Goal: Obtain resource: Download file/media

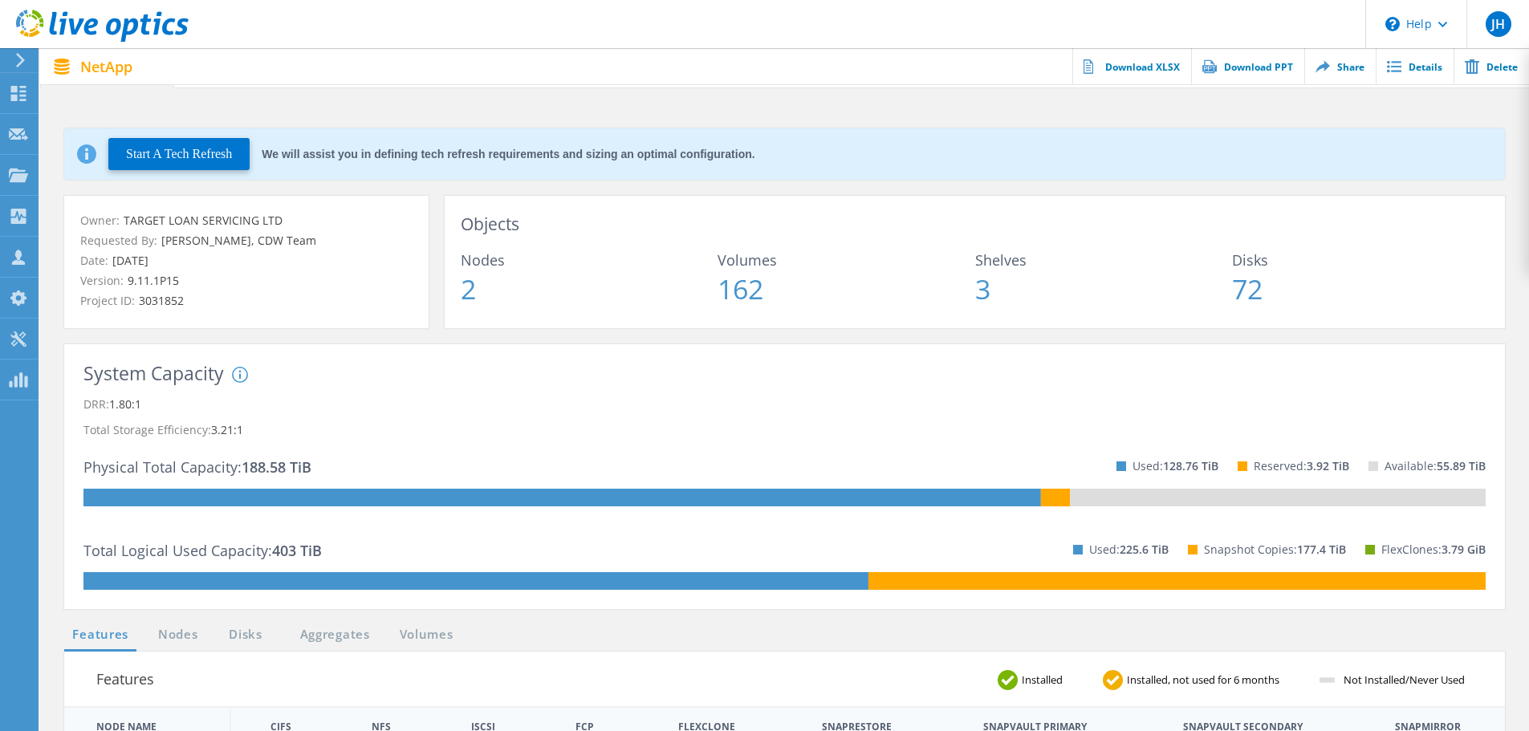
scroll to position [9, 0]
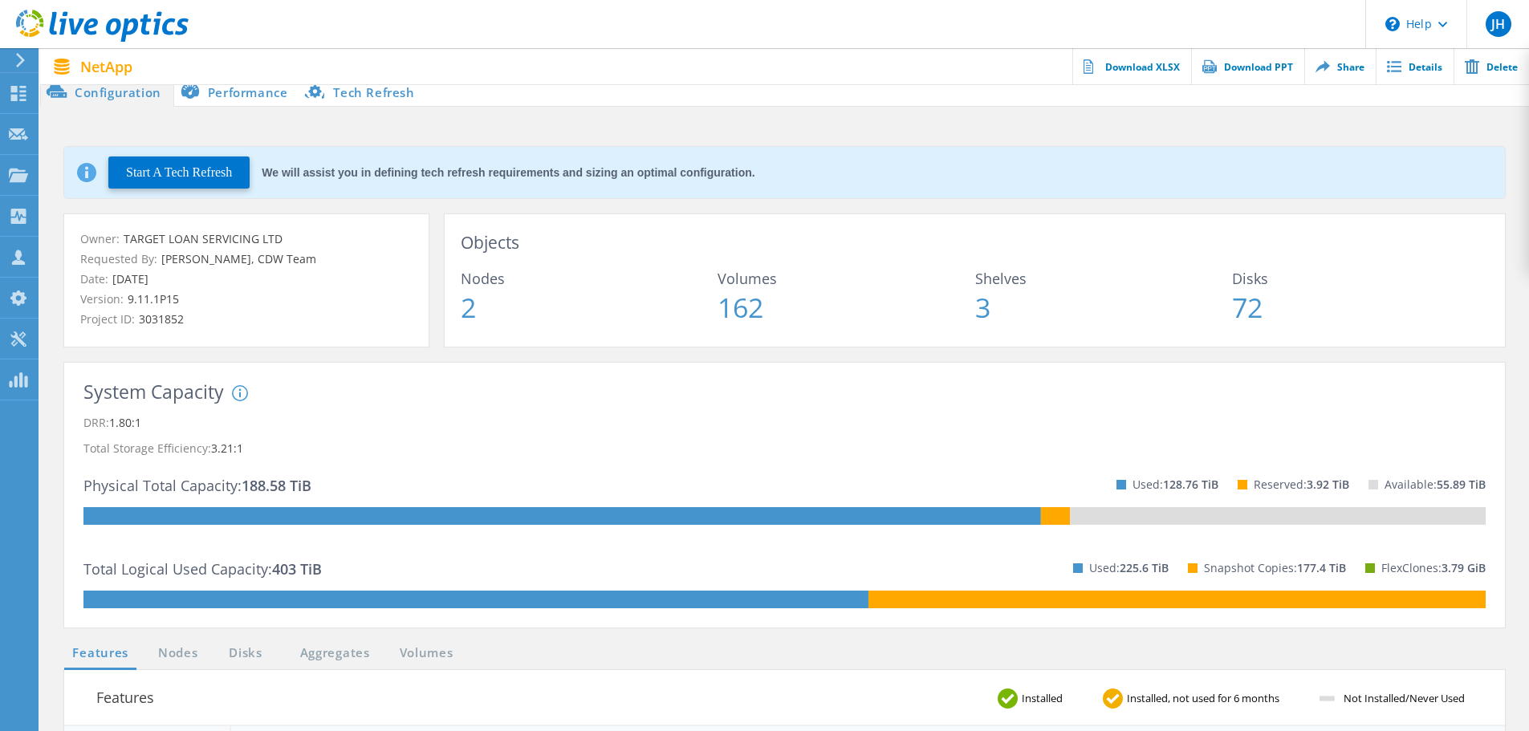
click at [669, 441] on div "Physical Total Capacity: 188.58 TiB Used: 128.76 TiB Reserved: 3.92 TiB Availab…" at bounding box center [784, 484] width 1402 height 46
click at [255, 103] on li "Performance" at bounding box center [237, 91] width 126 height 32
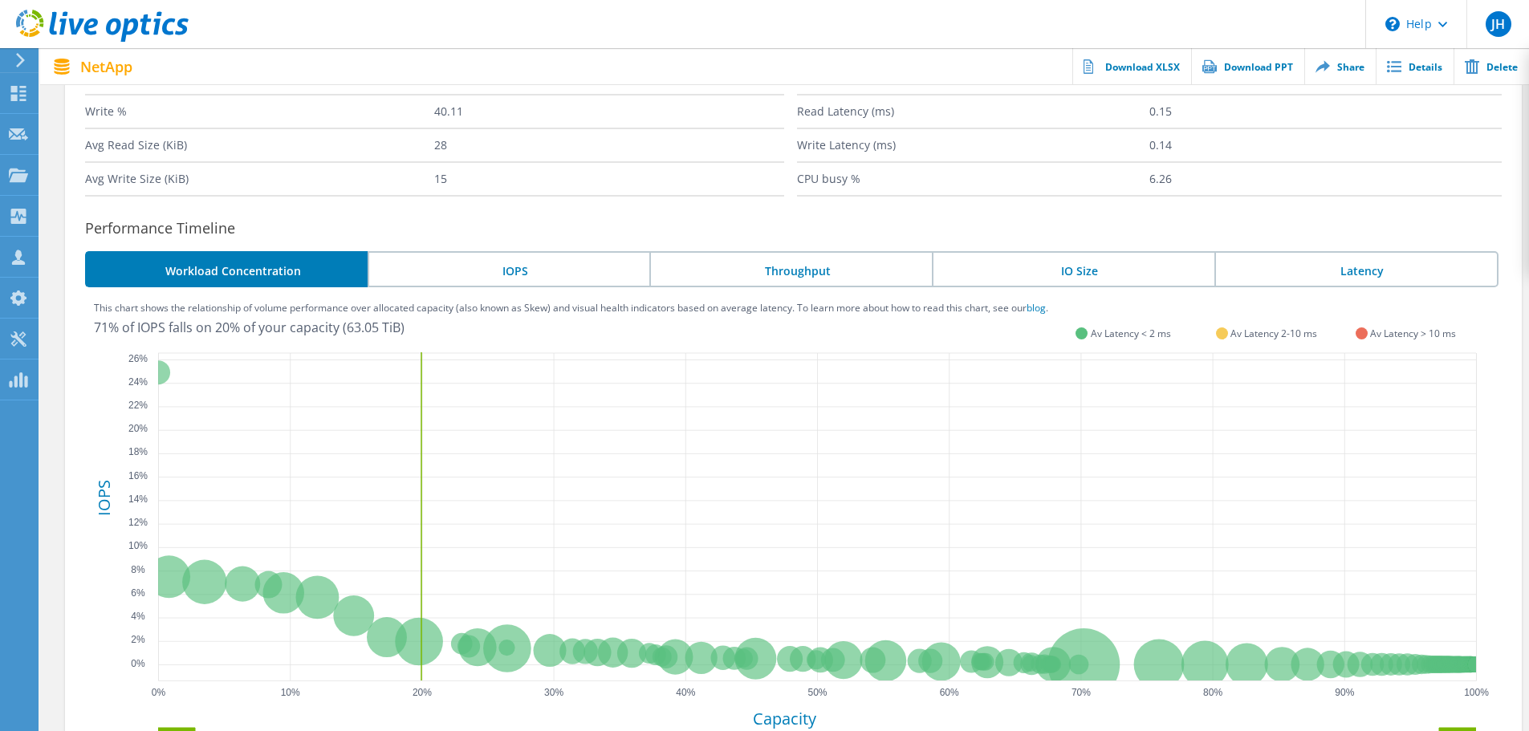
scroll to position [315, 0]
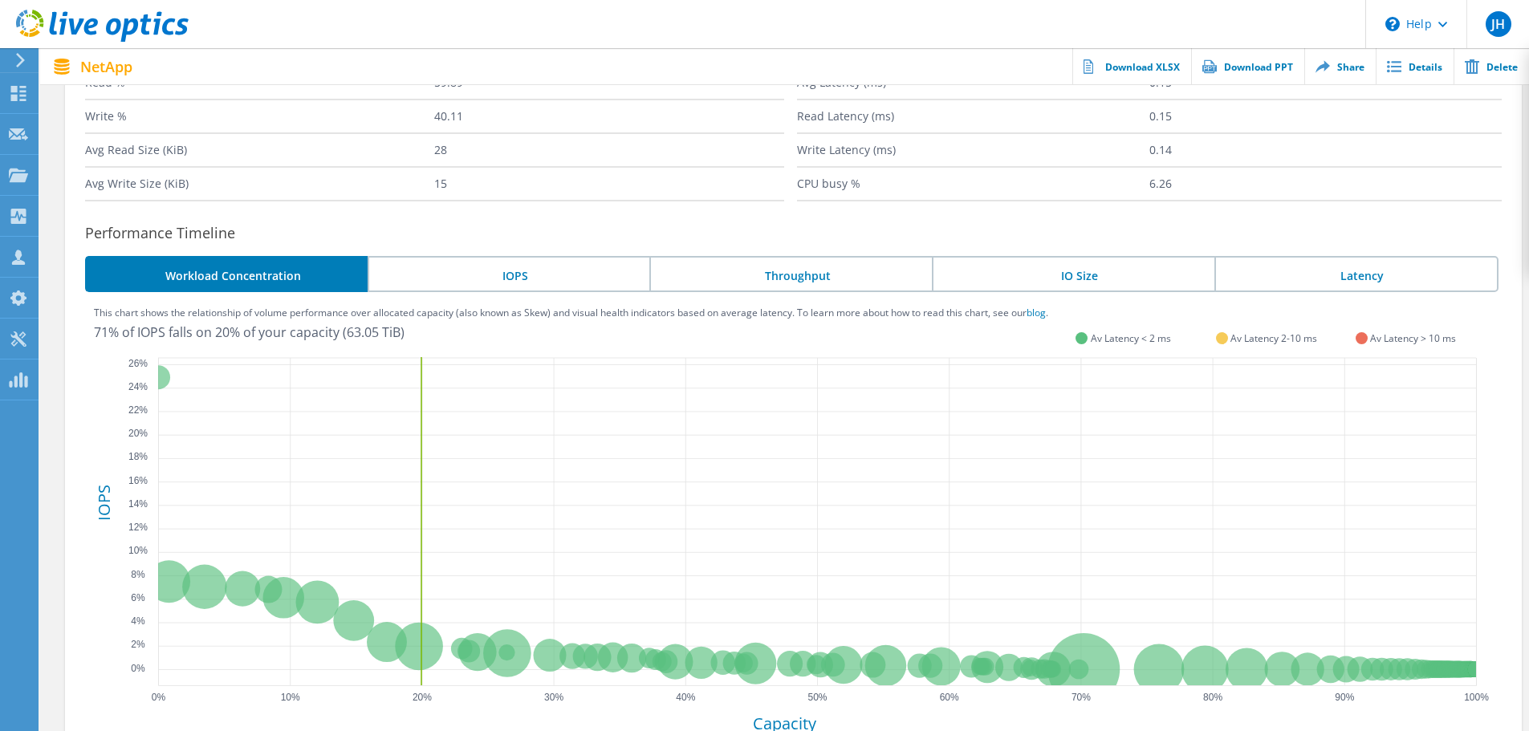
click at [540, 278] on li "IOPS" at bounding box center [509, 274] width 282 height 36
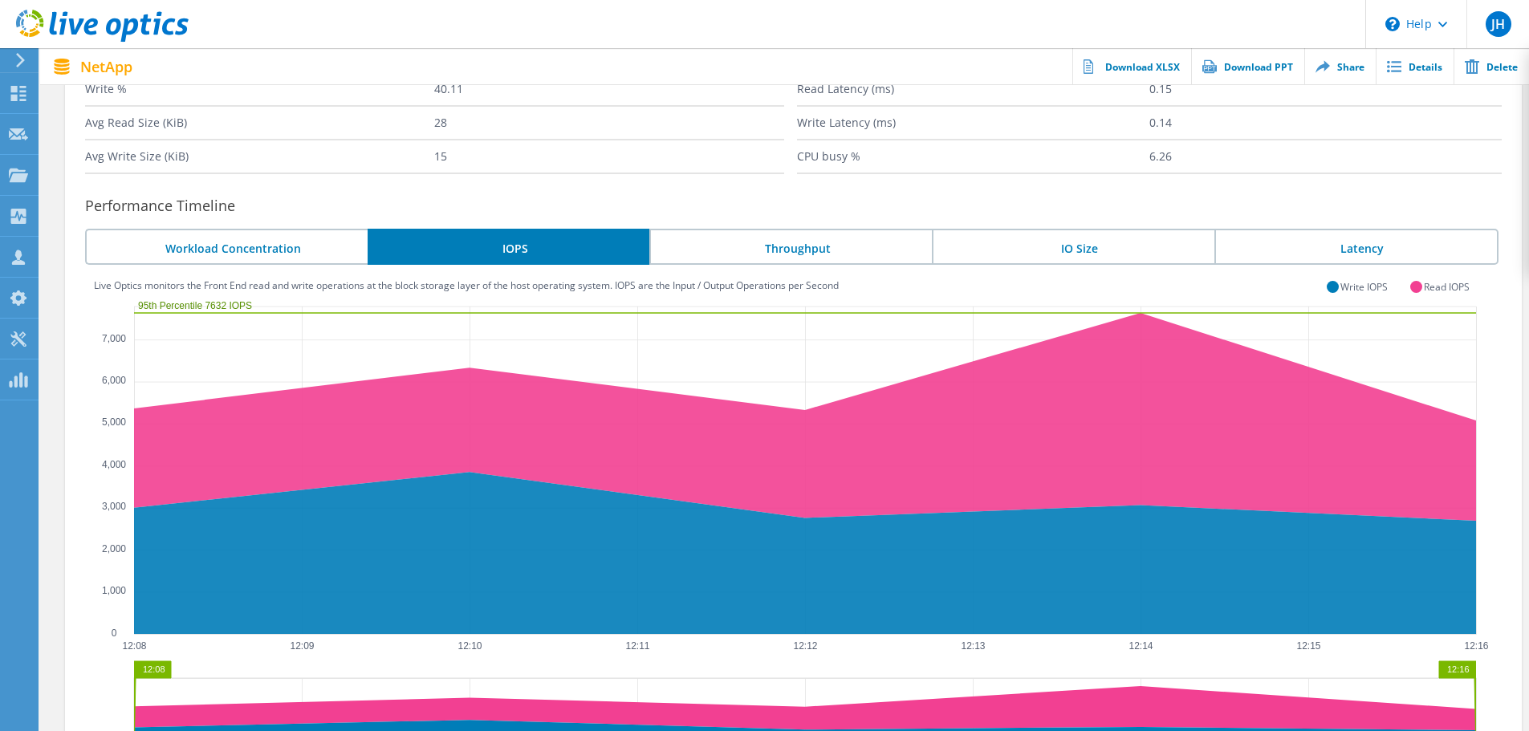
scroll to position [336, 0]
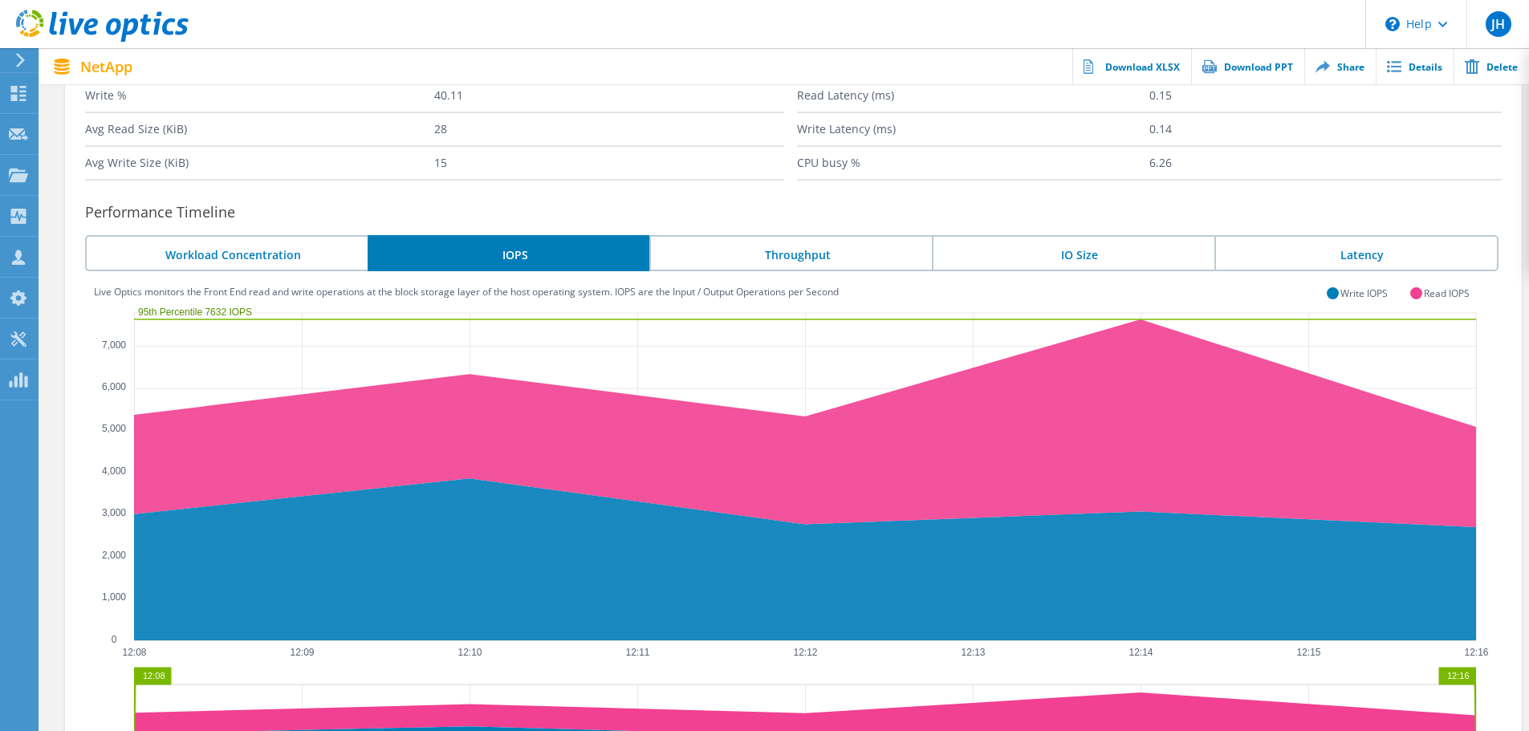
click at [843, 265] on li "Throughput" at bounding box center [790, 253] width 282 height 36
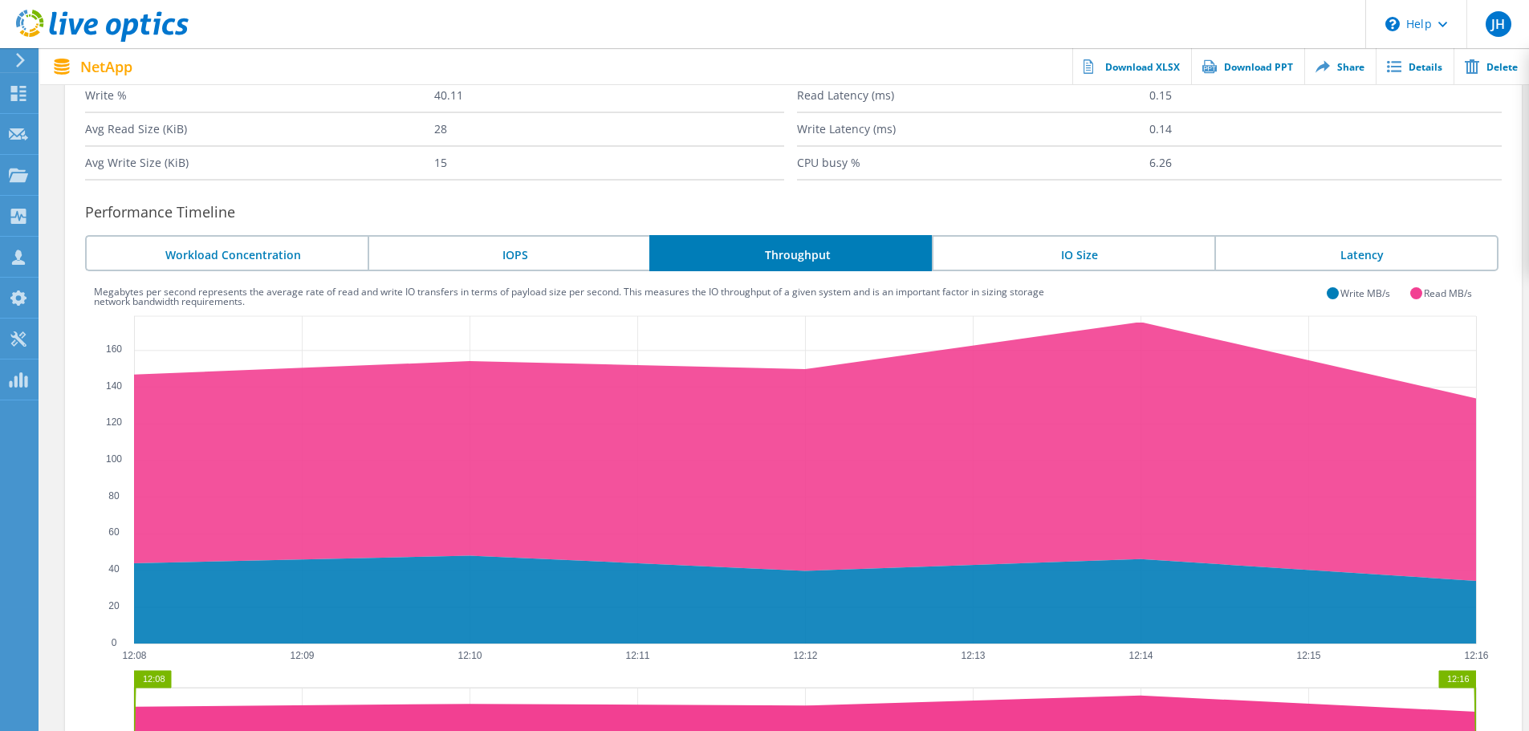
click at [1014, 258] on li "IO Size" at bounding box center [1073, 253] width 282 height 36
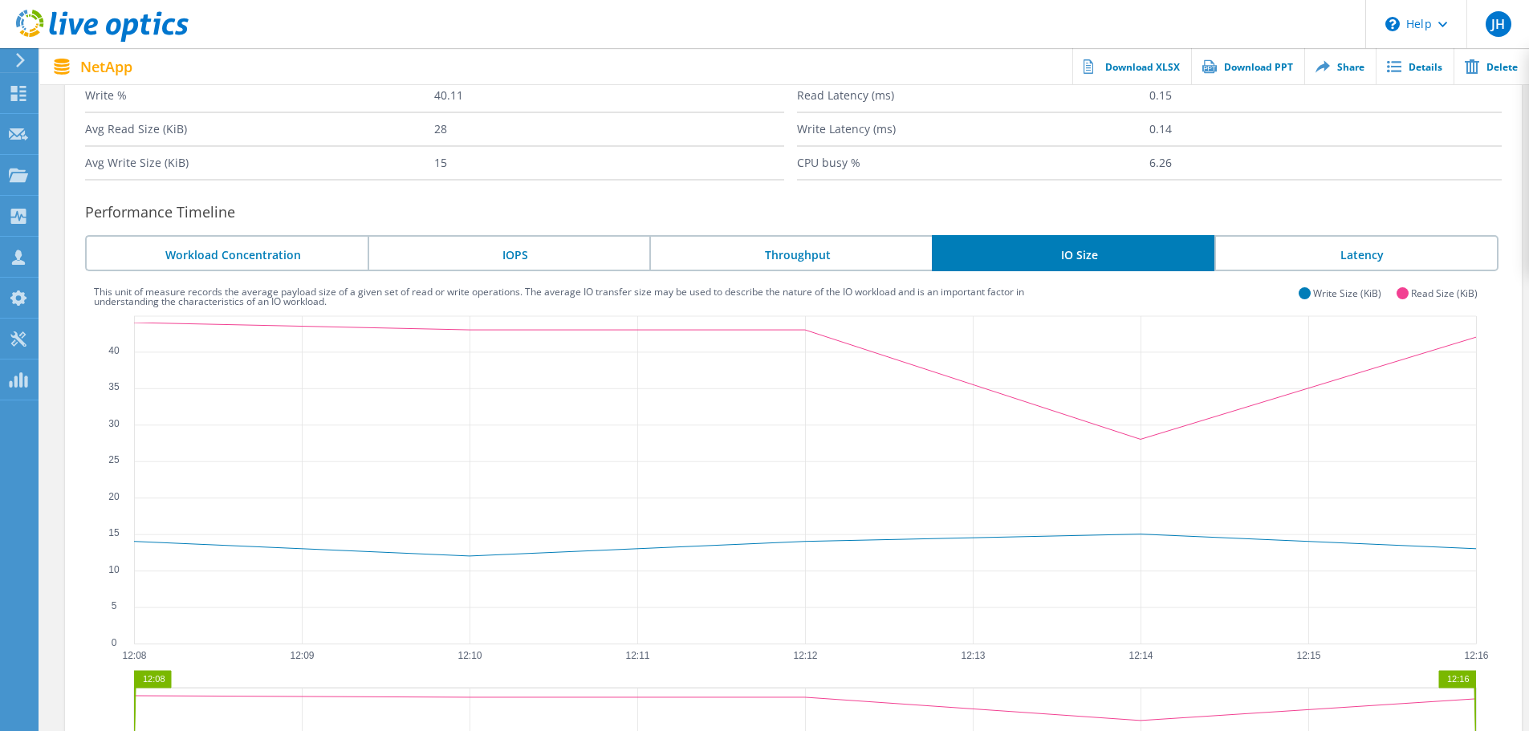
click at [1014, 260] on li "Latency" at bounding box center [1356, 253] width 284 height 36
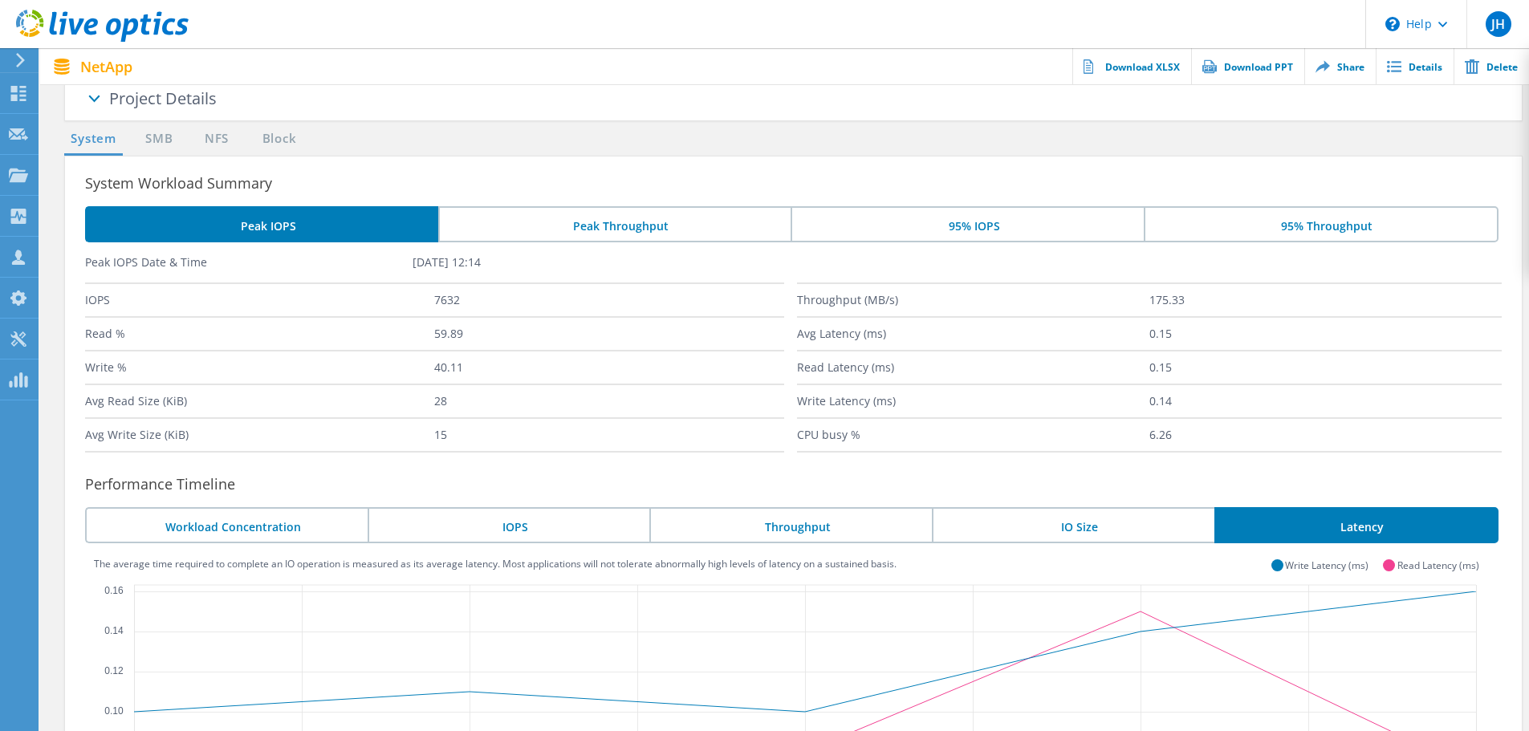
scroll to position [0, 0]
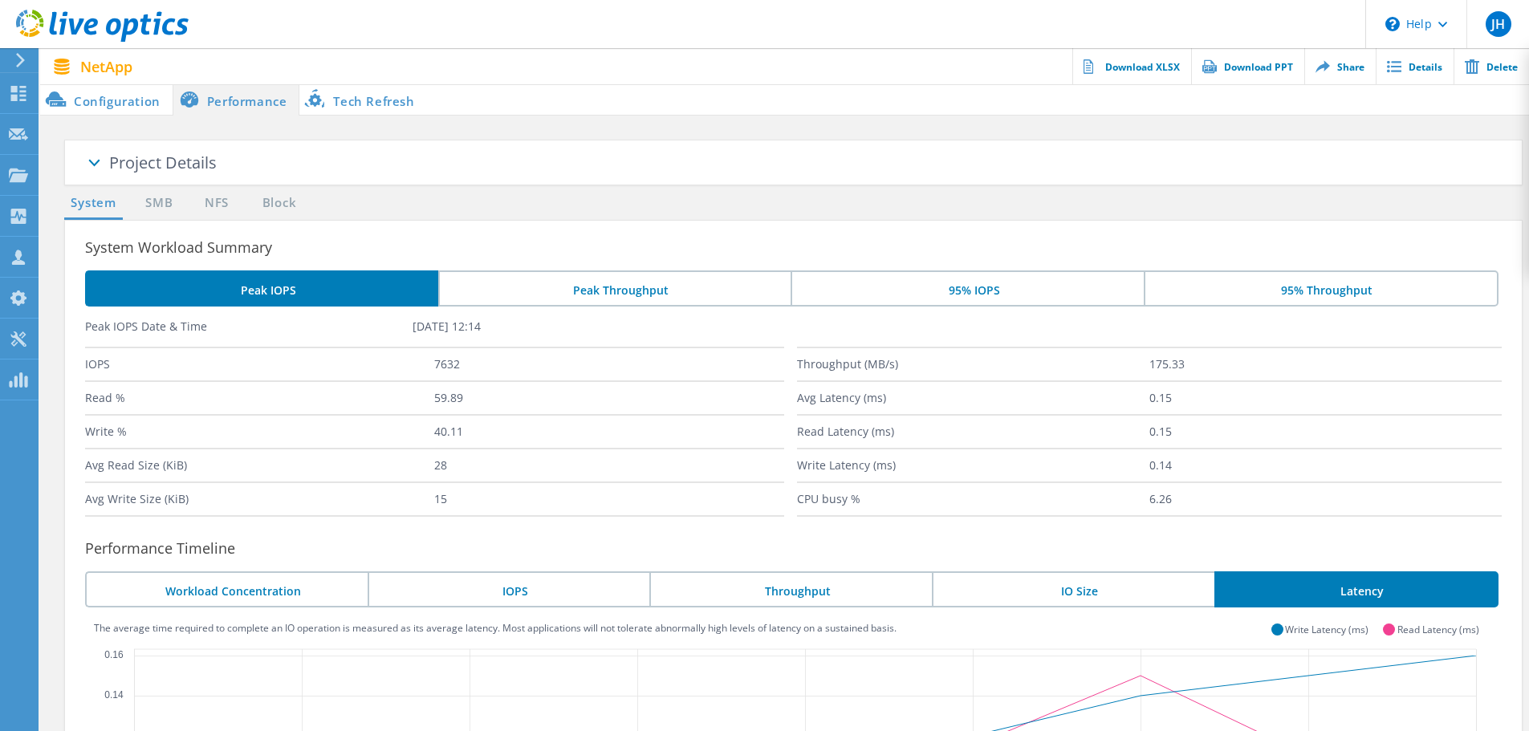
click at [124, 104] on li "Configuration" at bounding box center [106, 99] width 132 height 32
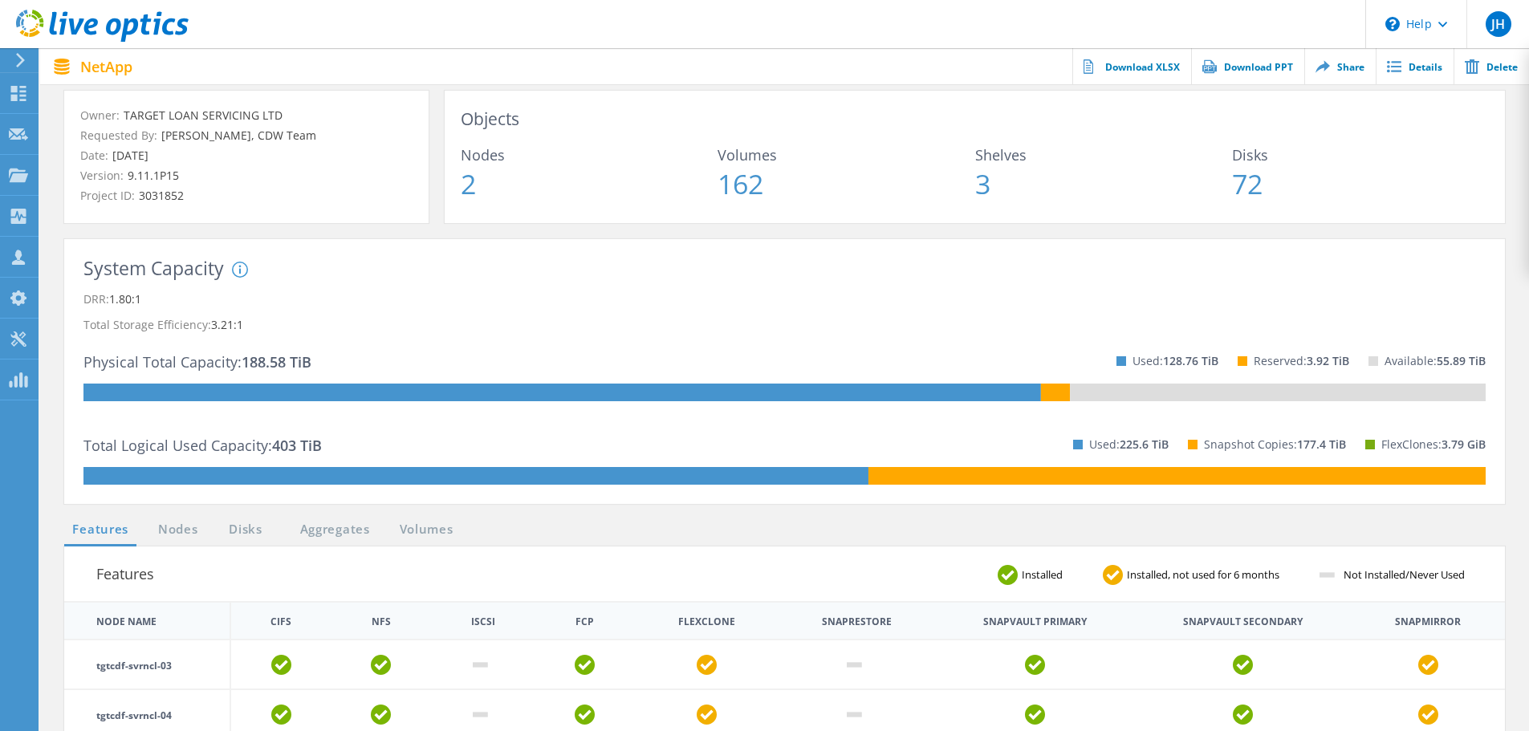
scroll to position [132, 0]
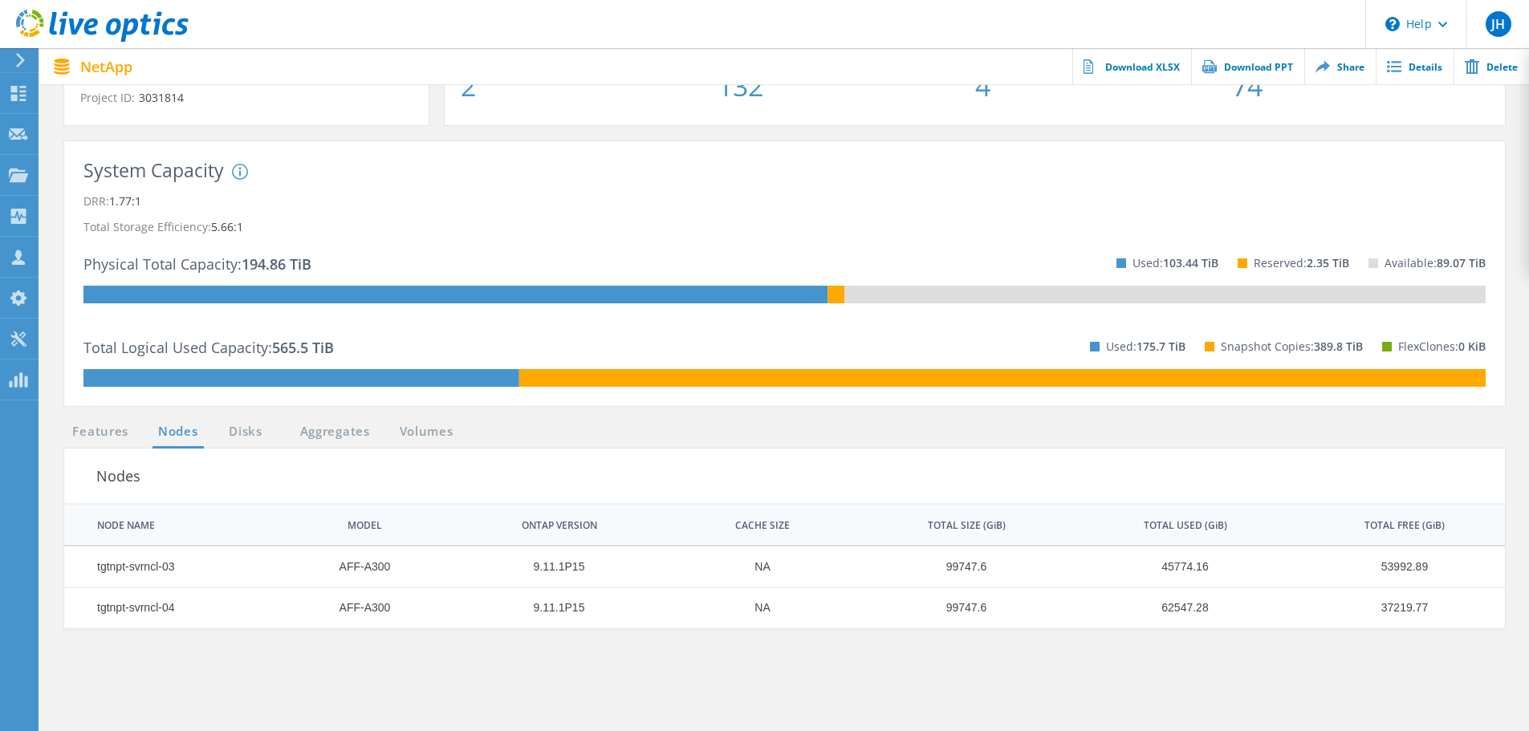
scroll to position [229, 0]
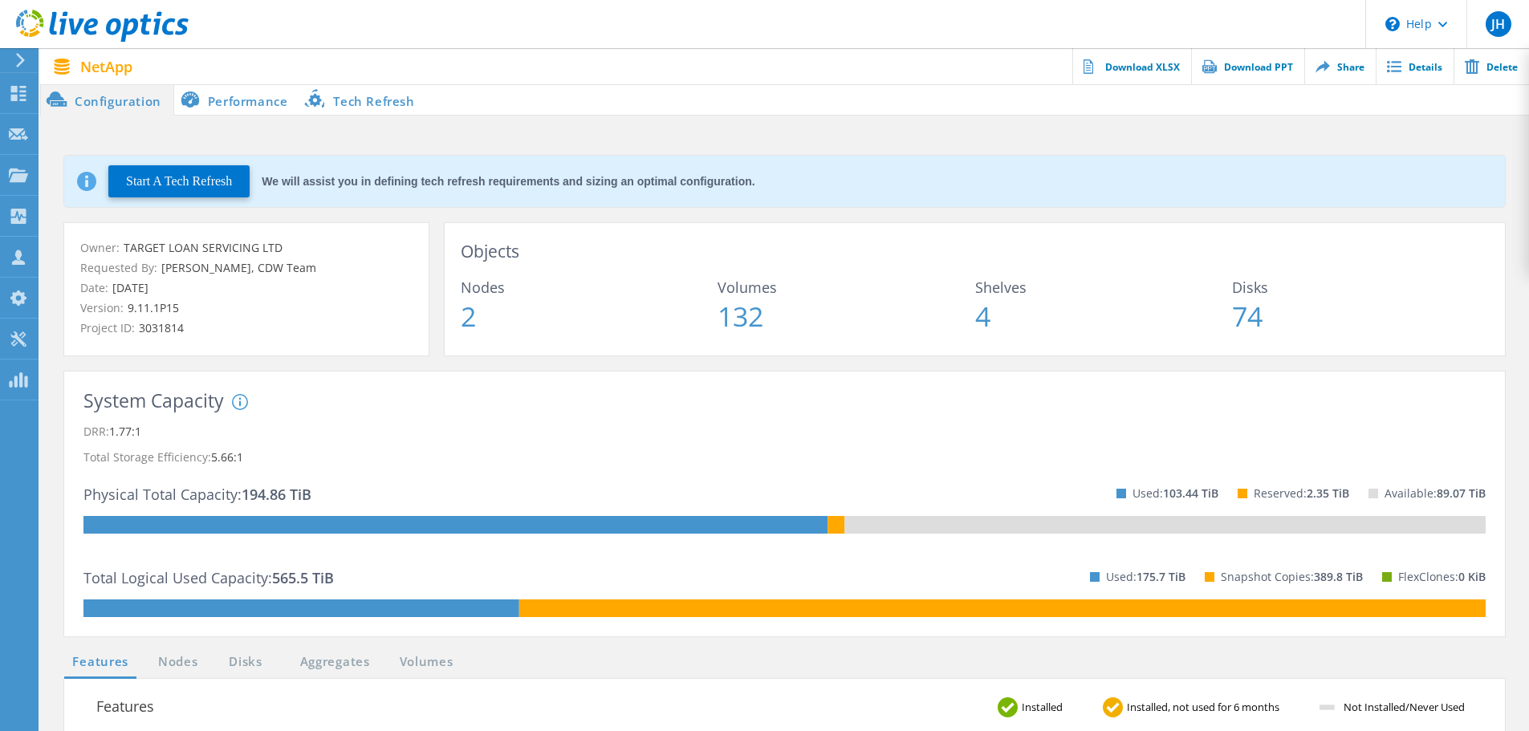
click at [354, 103] on li "Tech Refresh" at bounding box center [362, 99] width 127 height 32
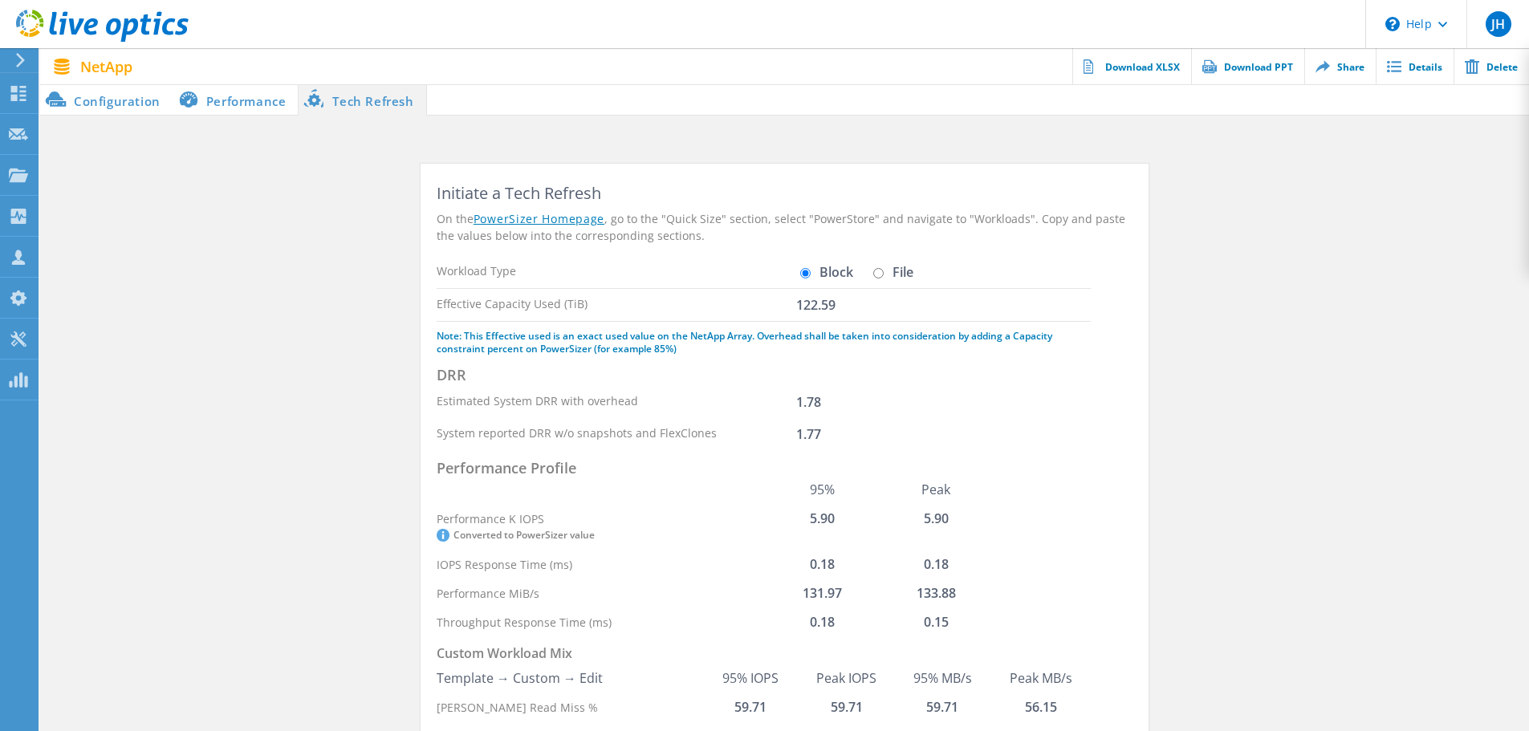
click at [239, 96] on li "Performance" at bounding box center [236, 99] width 126 height 32
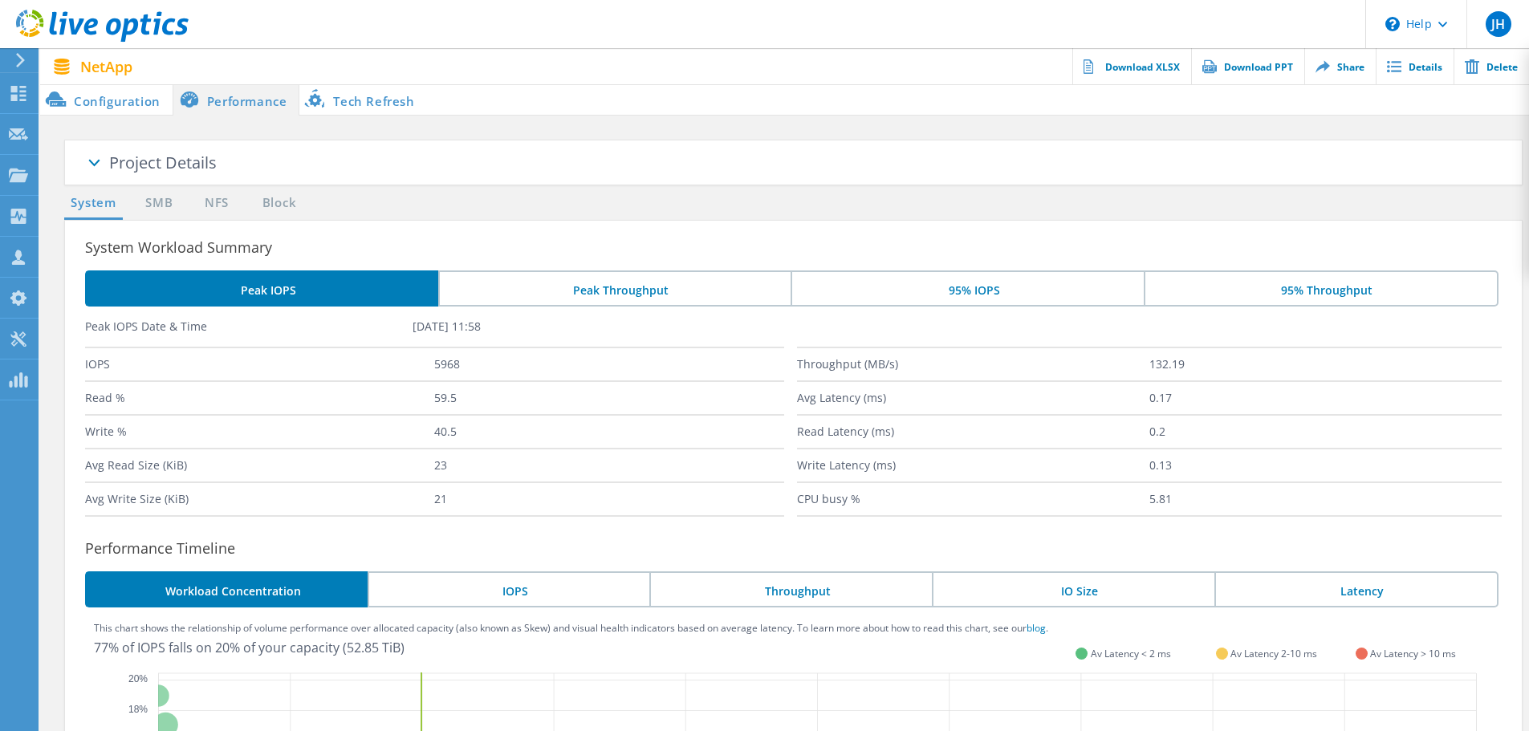
click at [122, 182] on span at bounding box center [93, 165] width 80 height 80
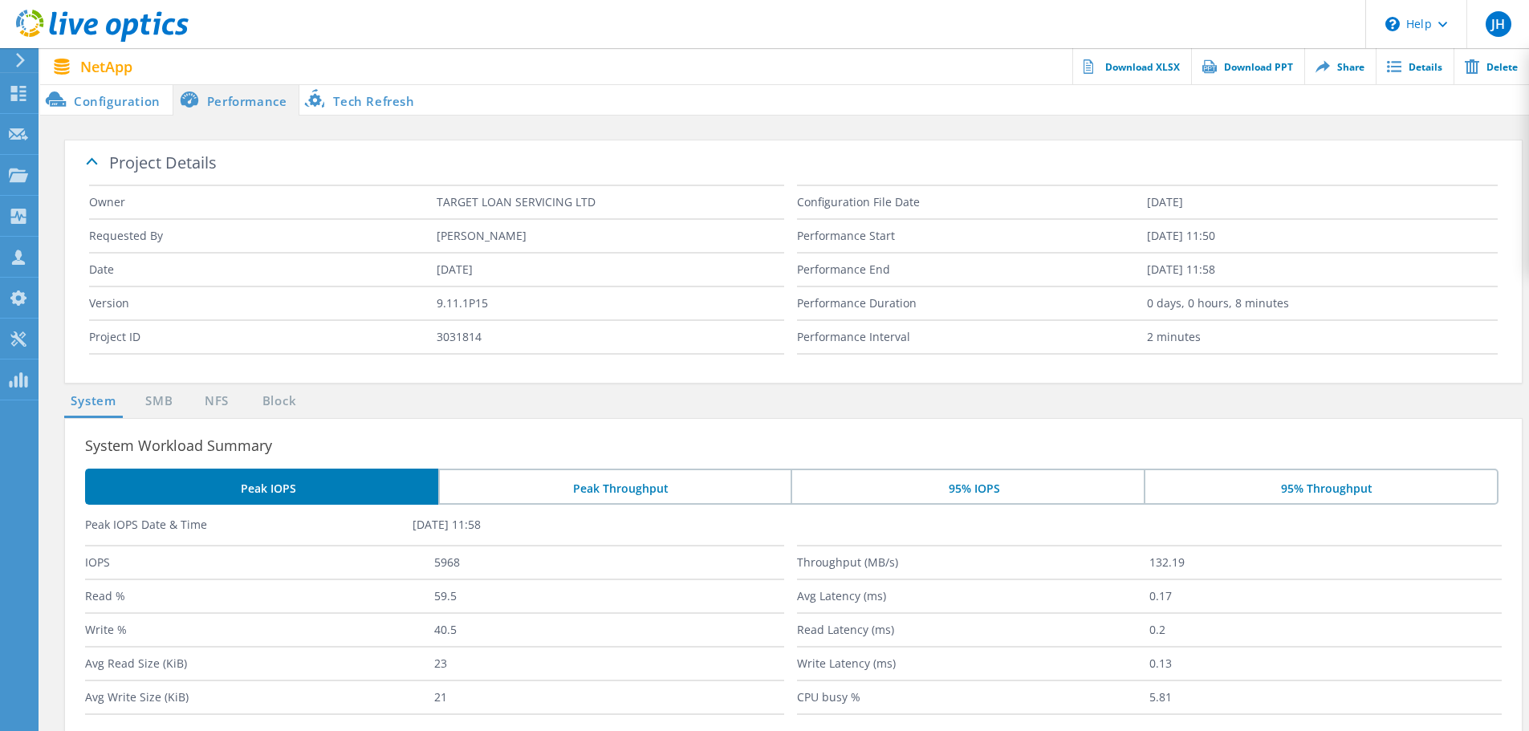
click at [108, 105] on li "Configuration" at bounding box center [106, 99] width 132 height 32
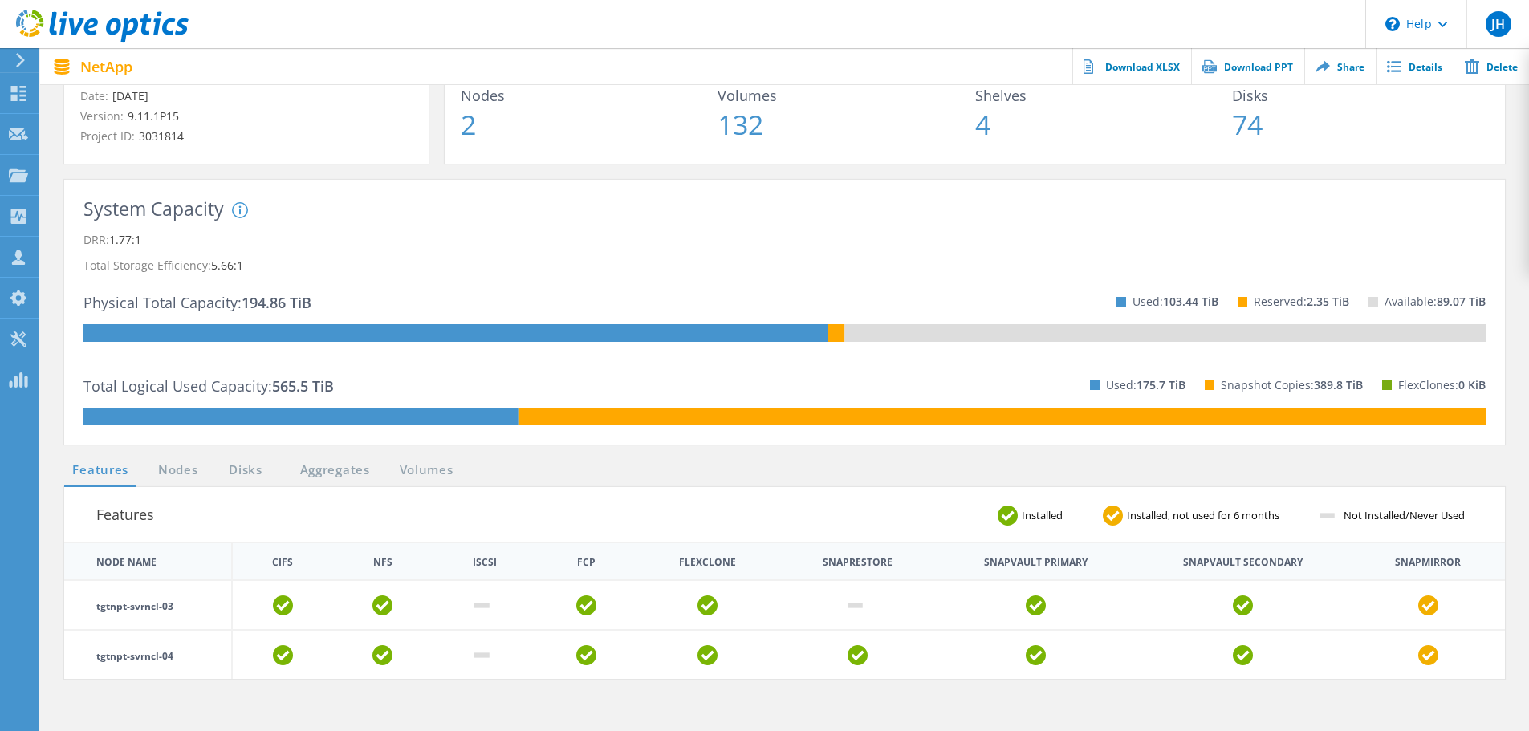
scroll to position [191, 0]
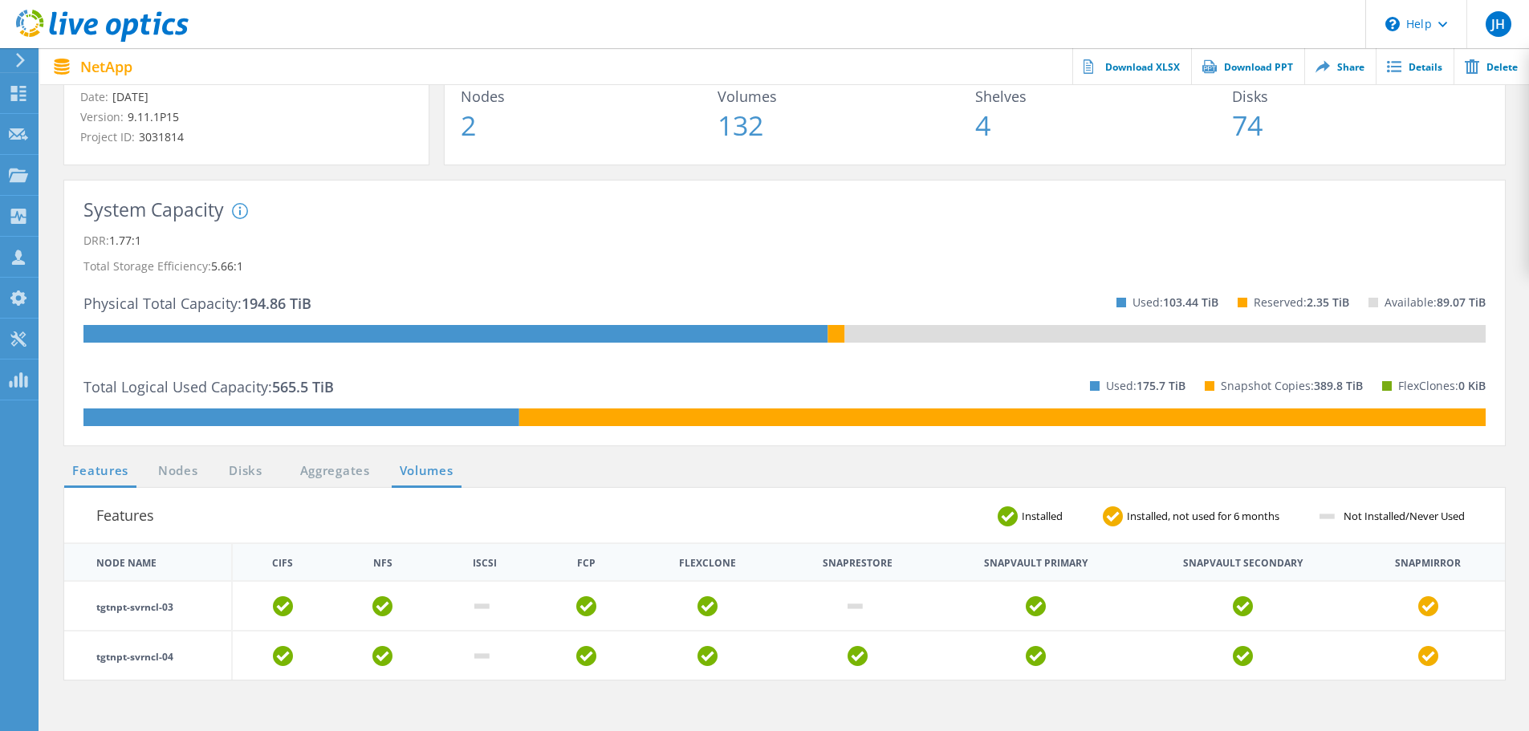
click at [429, 473] on link "Volumes" at bounding box center [427, 471] width 70 height 20
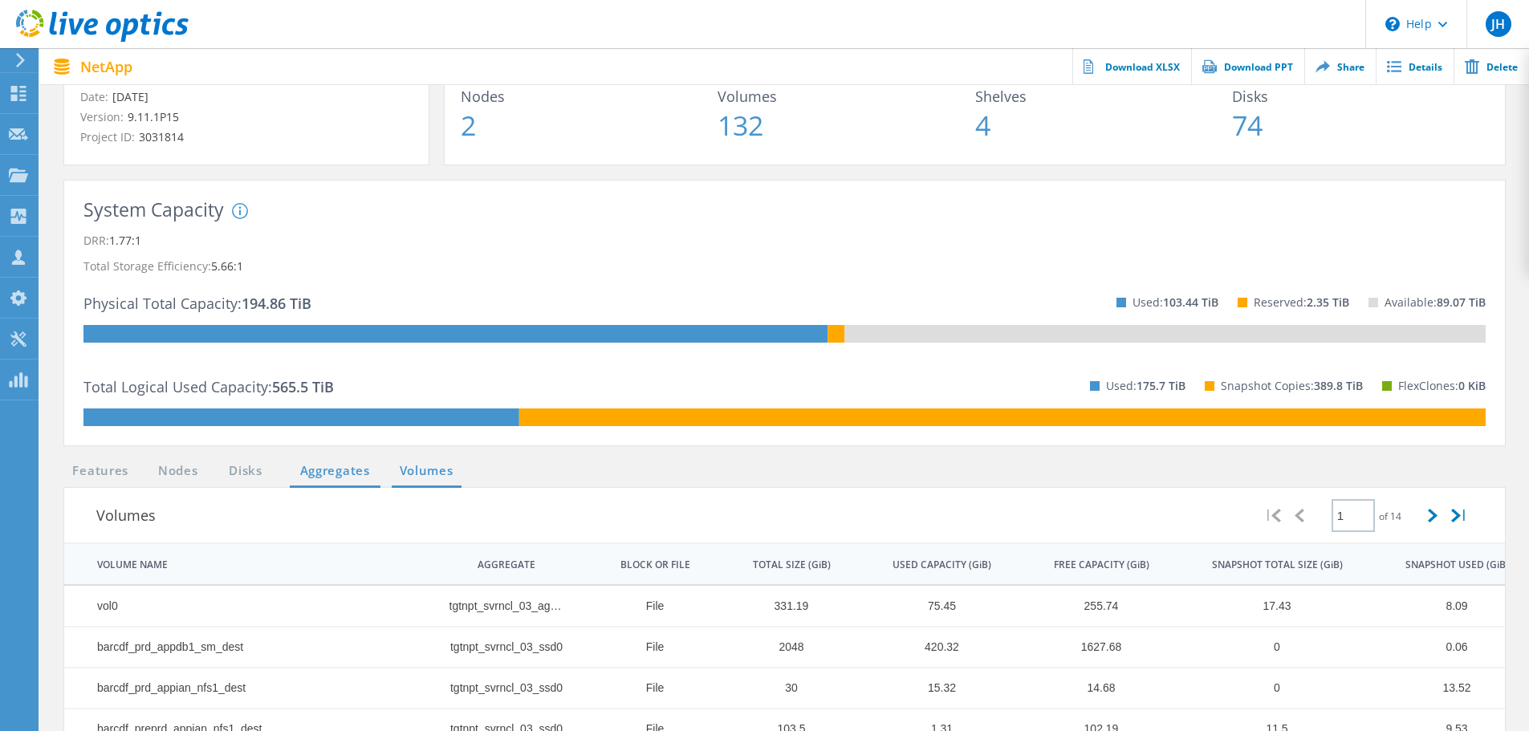
click at [364, 477] on link "Aggregates" at bounding box center [335, 471] width 91 height 20
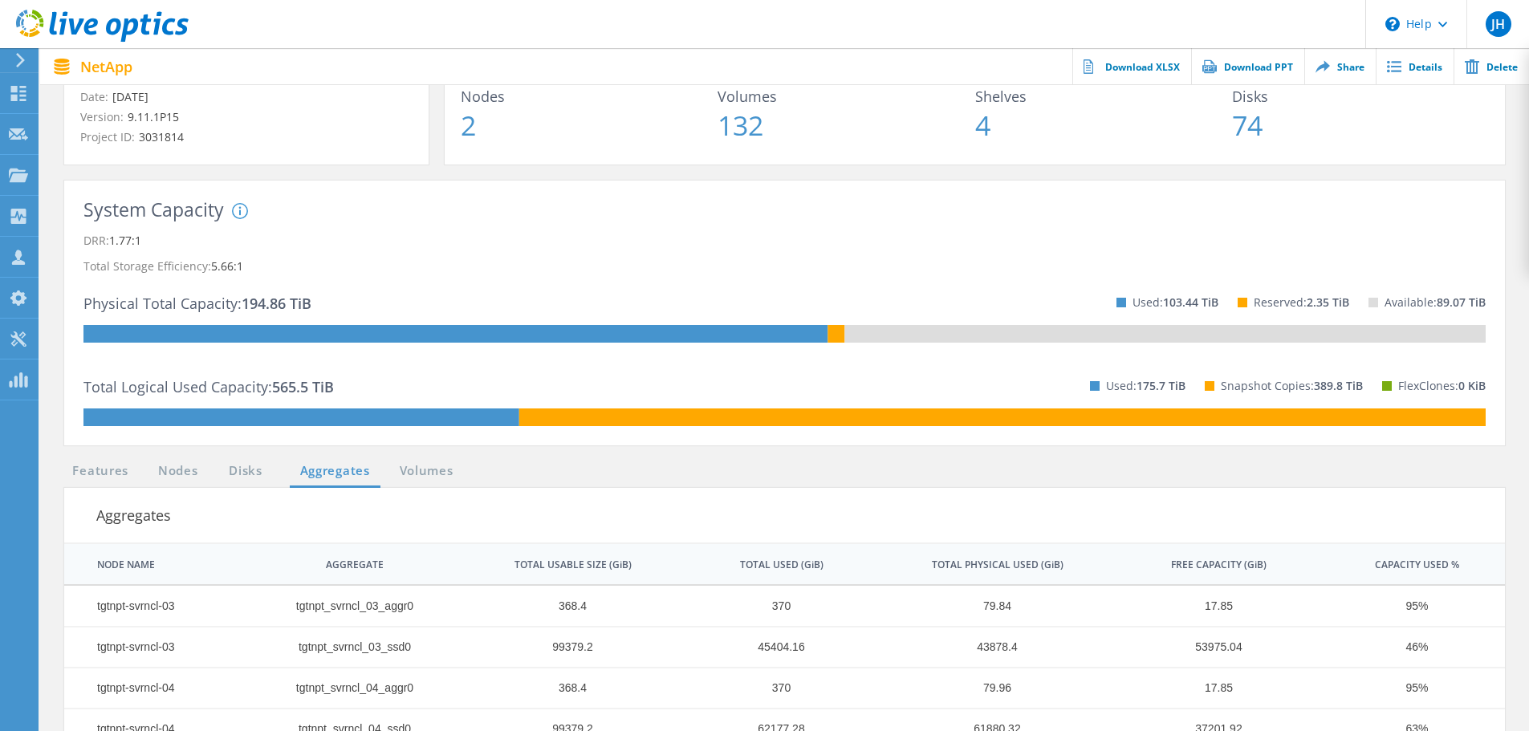
click at [267, 482] on ul "Features Nodes Disks Aggregates Volumes" at bounding box center [262, 474] width 413 height 26
click at [238, 474] on link "Disks" at bounding box center [245, 471] width 43 height 20
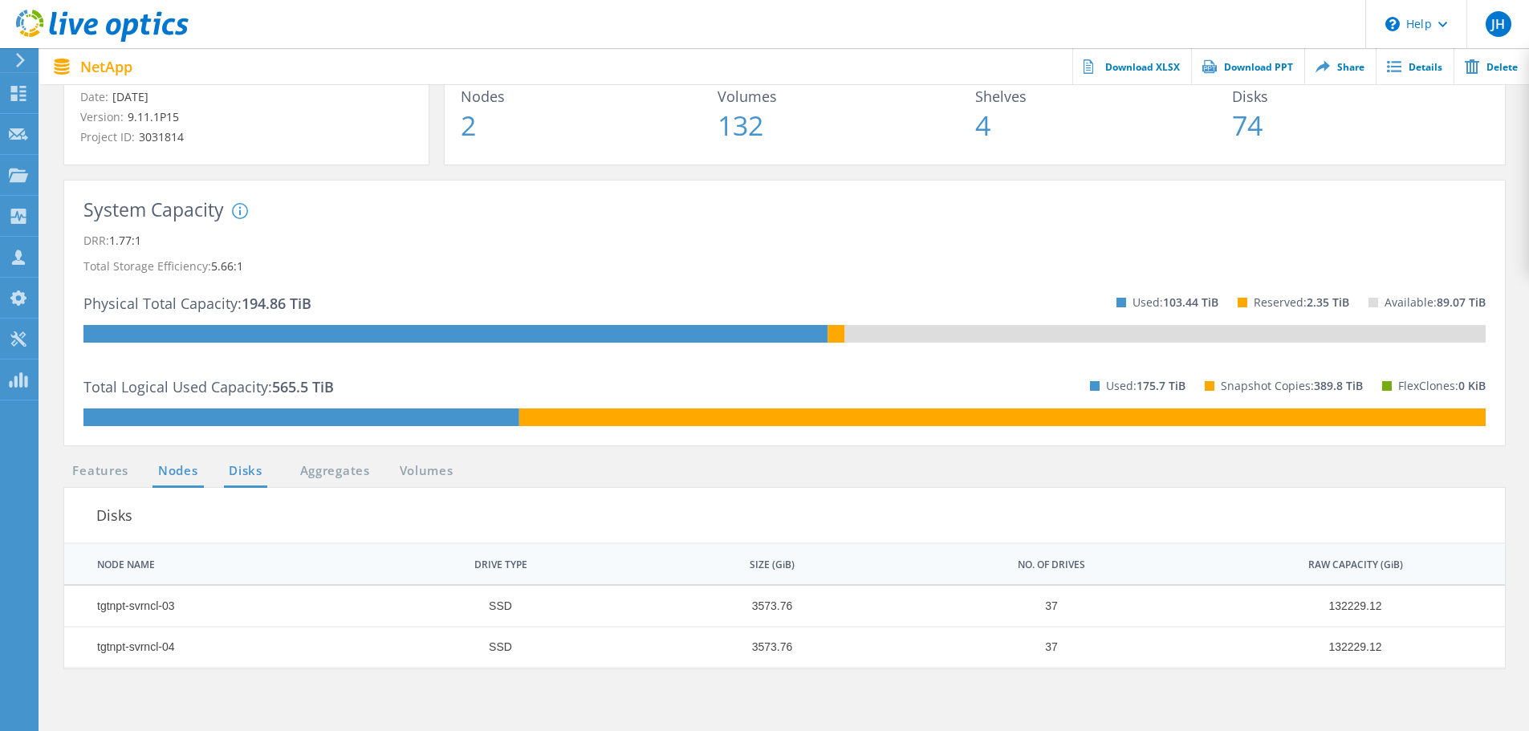
click at [193, 475] on link "Nodes" at bounding box center [177, 471] width 51 height 20
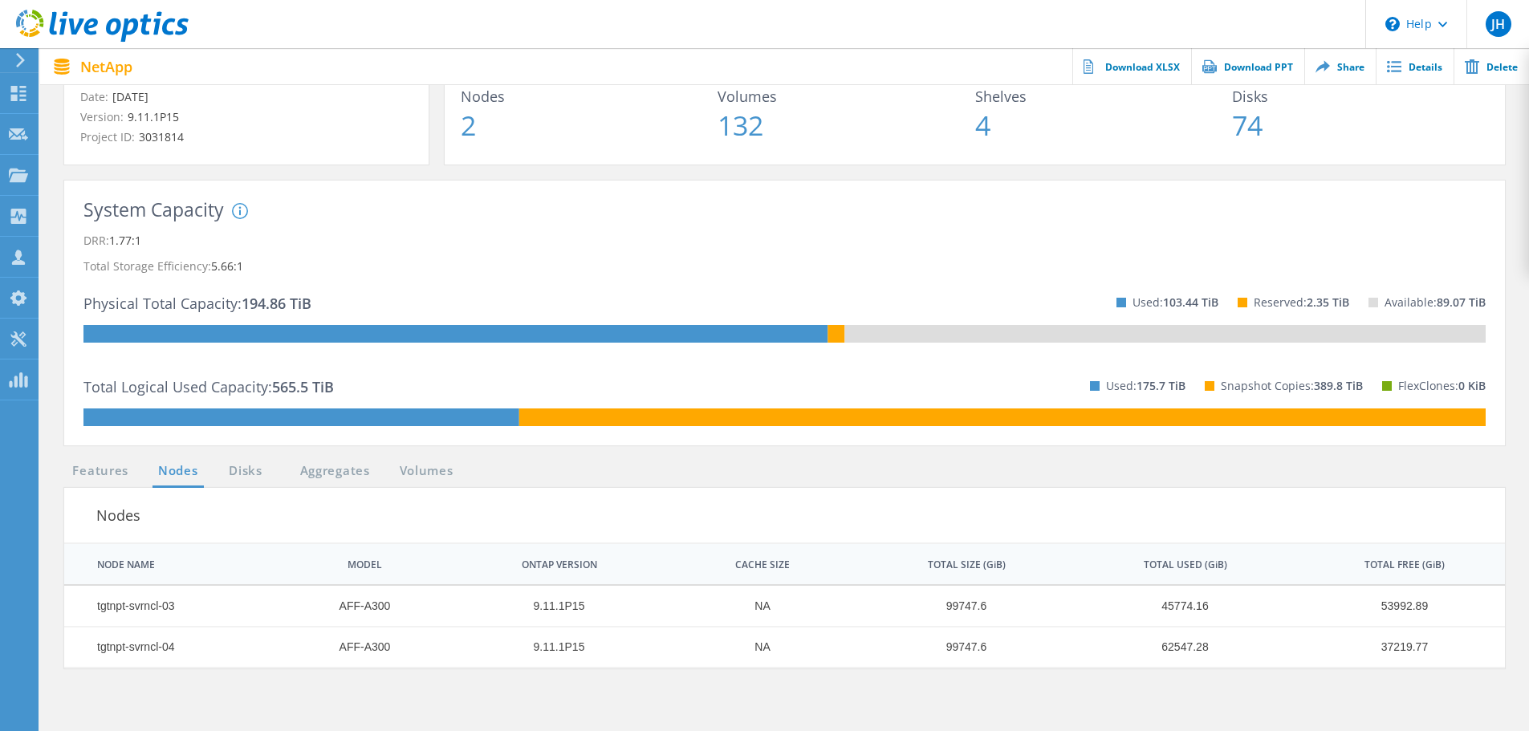
click at [119, 491] on div "Nodes" at bounding box center [663, 515] width 1199 height 49
click at [94, 481] on link "Features" at bounding box center [100, 471] width 72 height 20
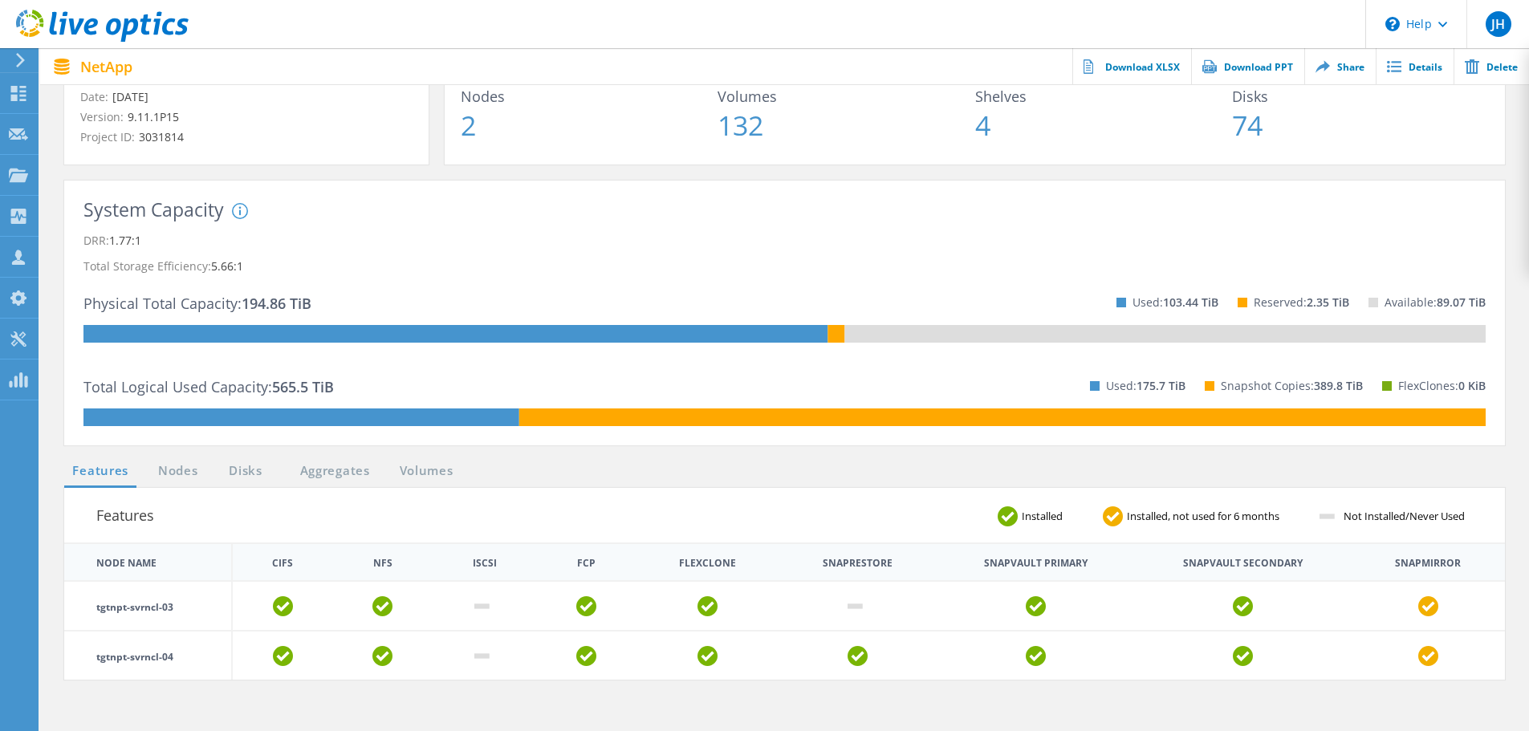
scroll to position [0, 0]
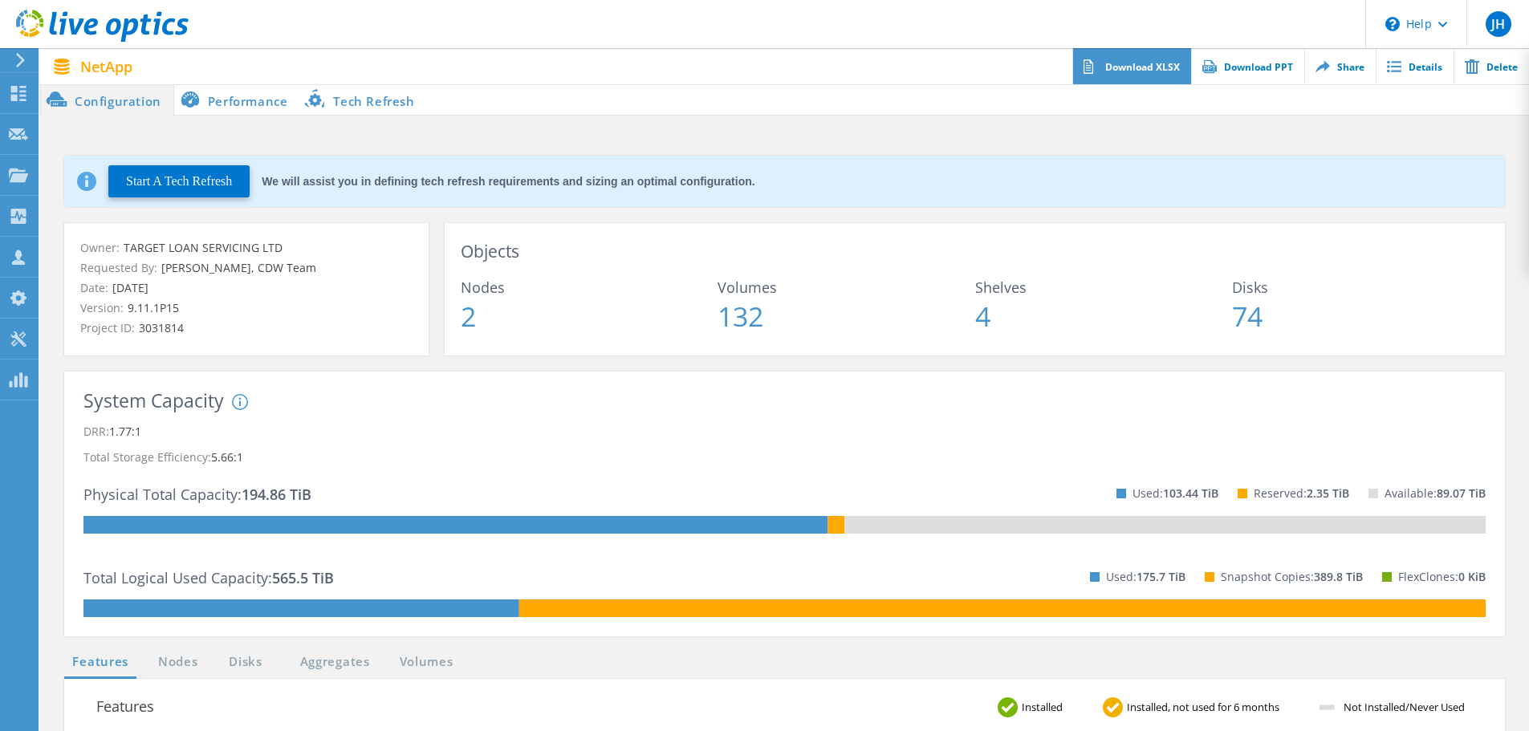
click at [1163, 74] on link "Download XLSX" at bounding box center [1131, 66] width 119 height 36
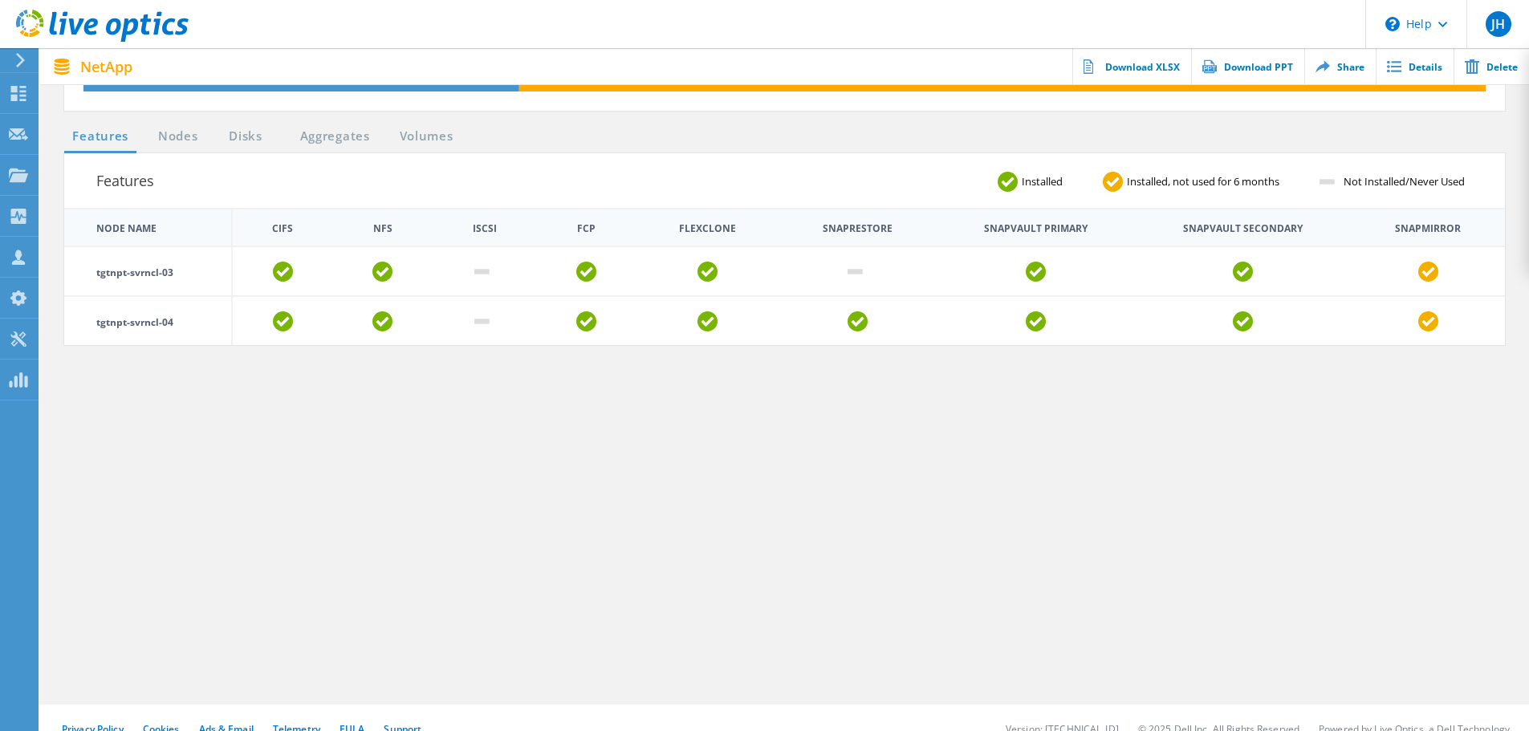
scroll to position [547, 0]
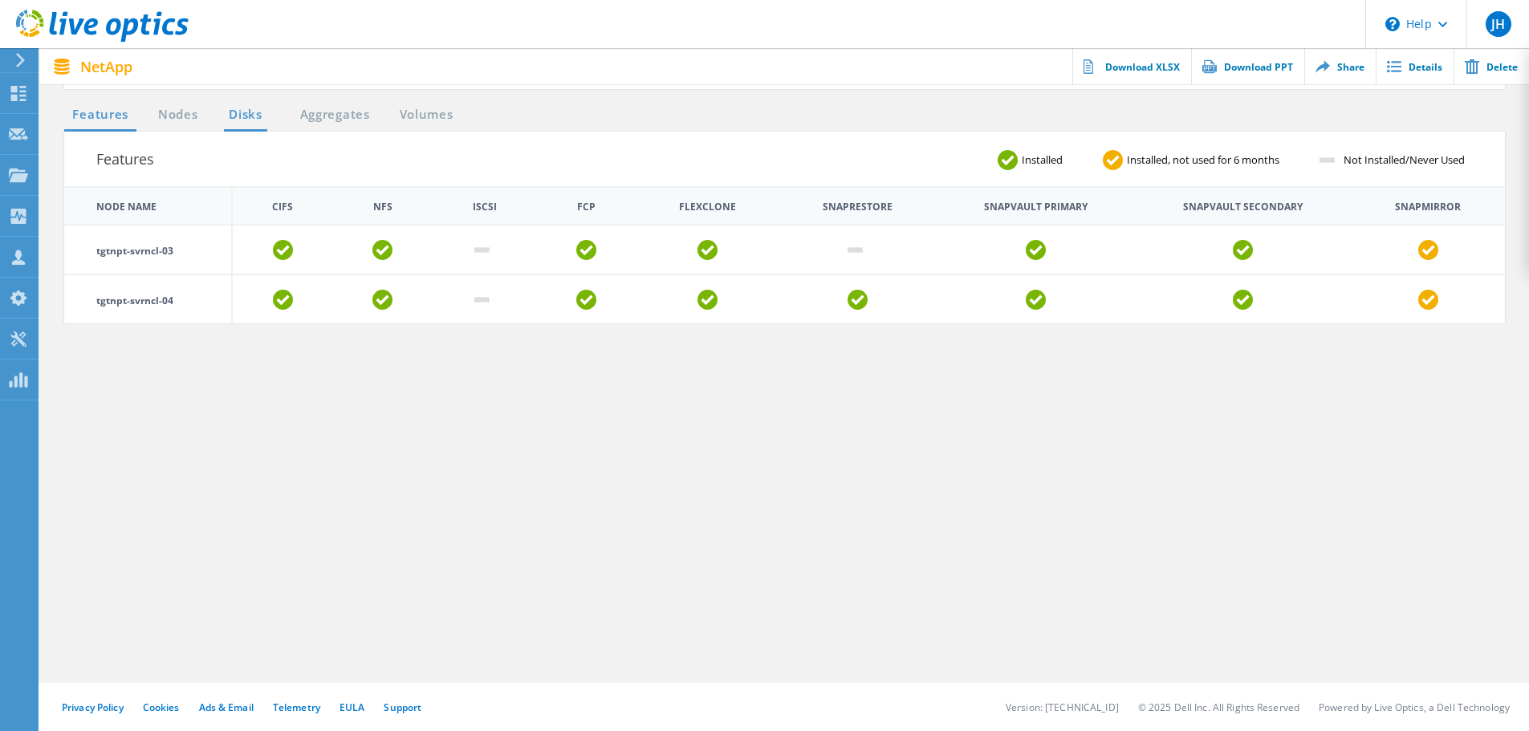
click at [258, 113] on link "Disks" at bounding box center [245, 115] width 43 height 20
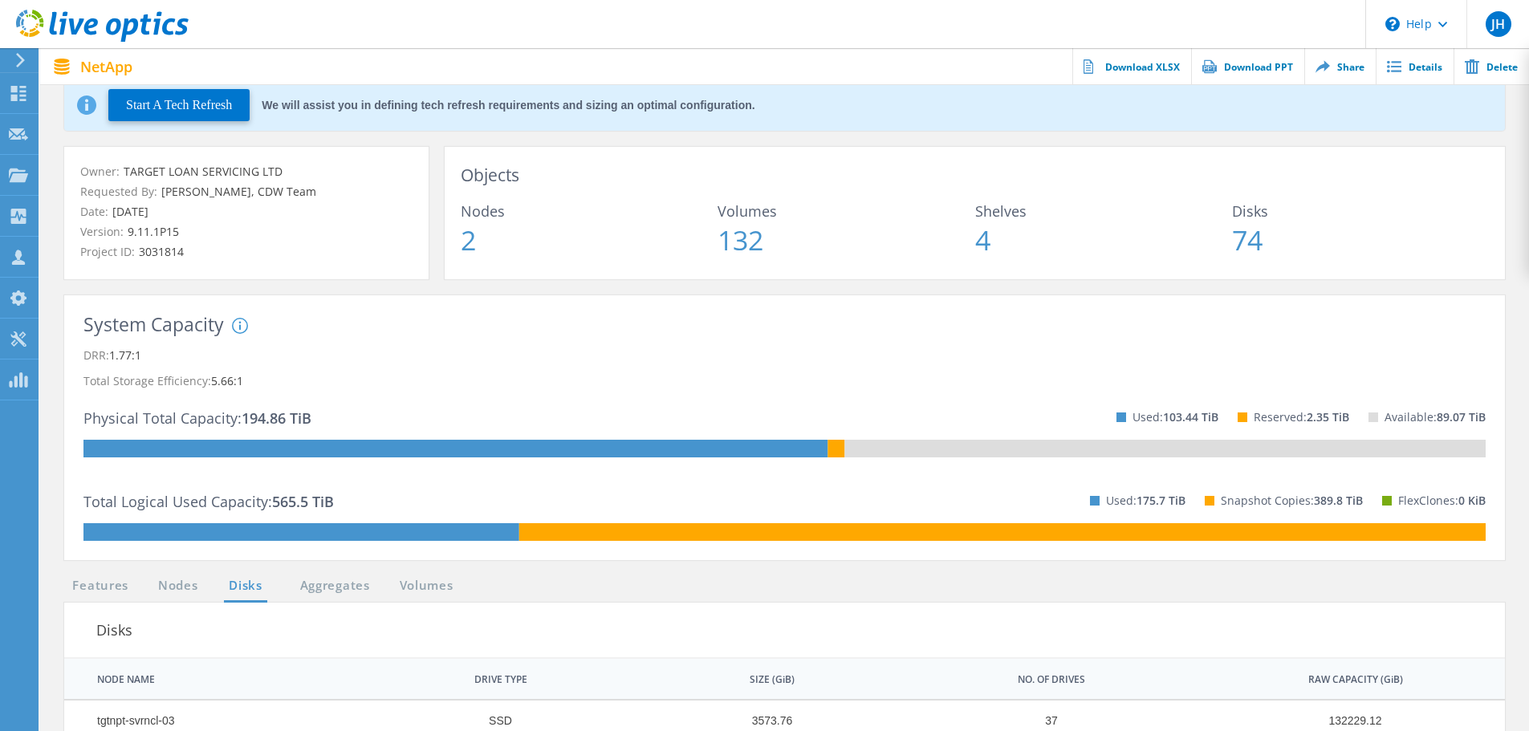
scroll to position [0, 0]
